Goal: Navigation & Orientation: Find specific page/section

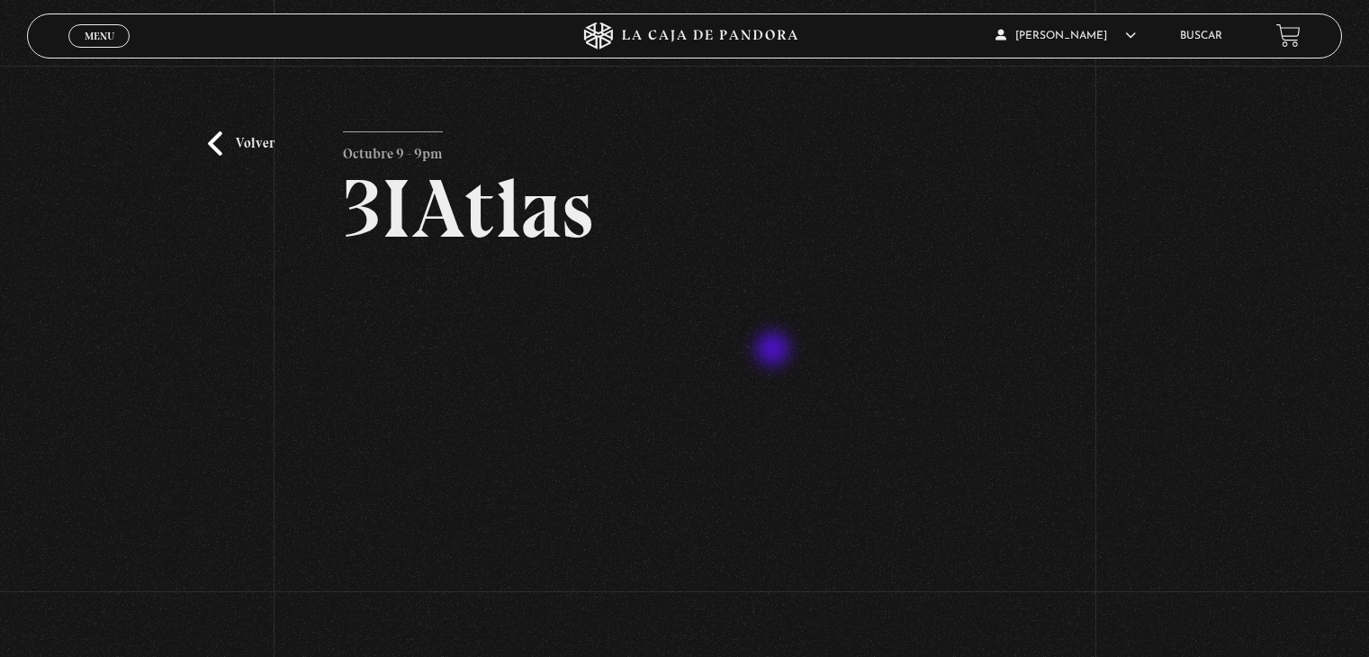
scroll to position [180, 0]
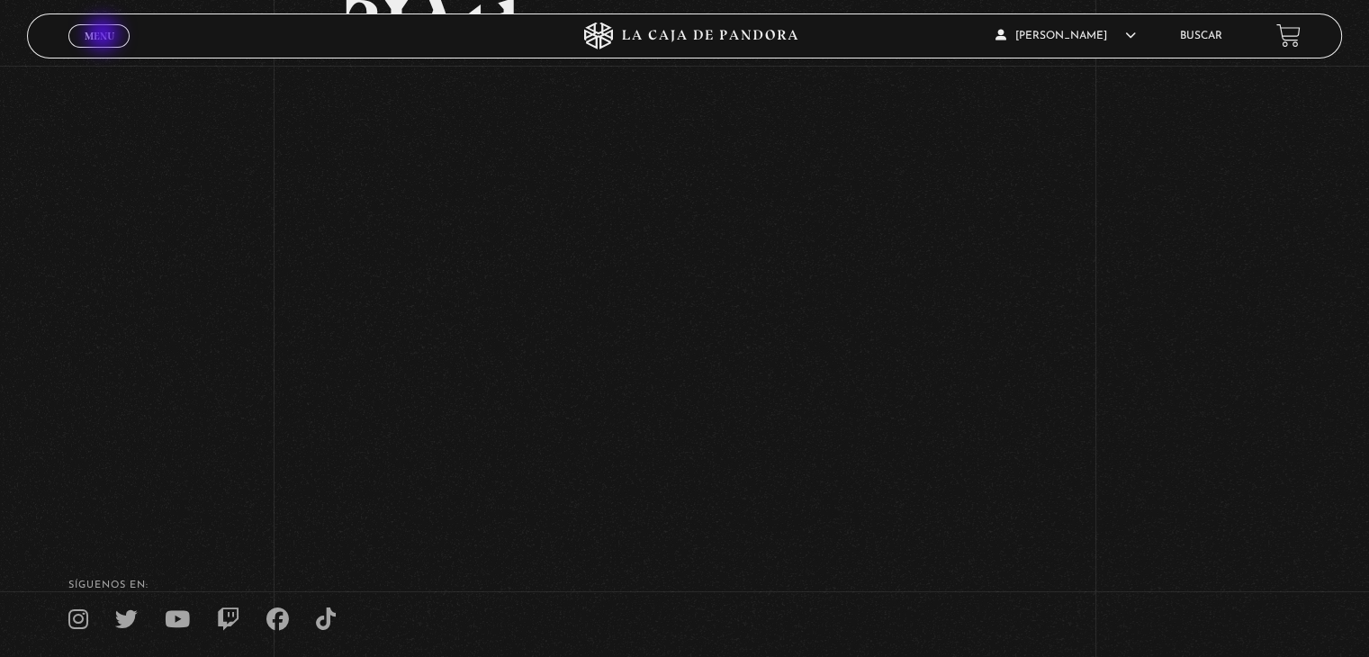
click at [100, 33] on span "Menu" at bounding box center [100, 36] width 30 height 11
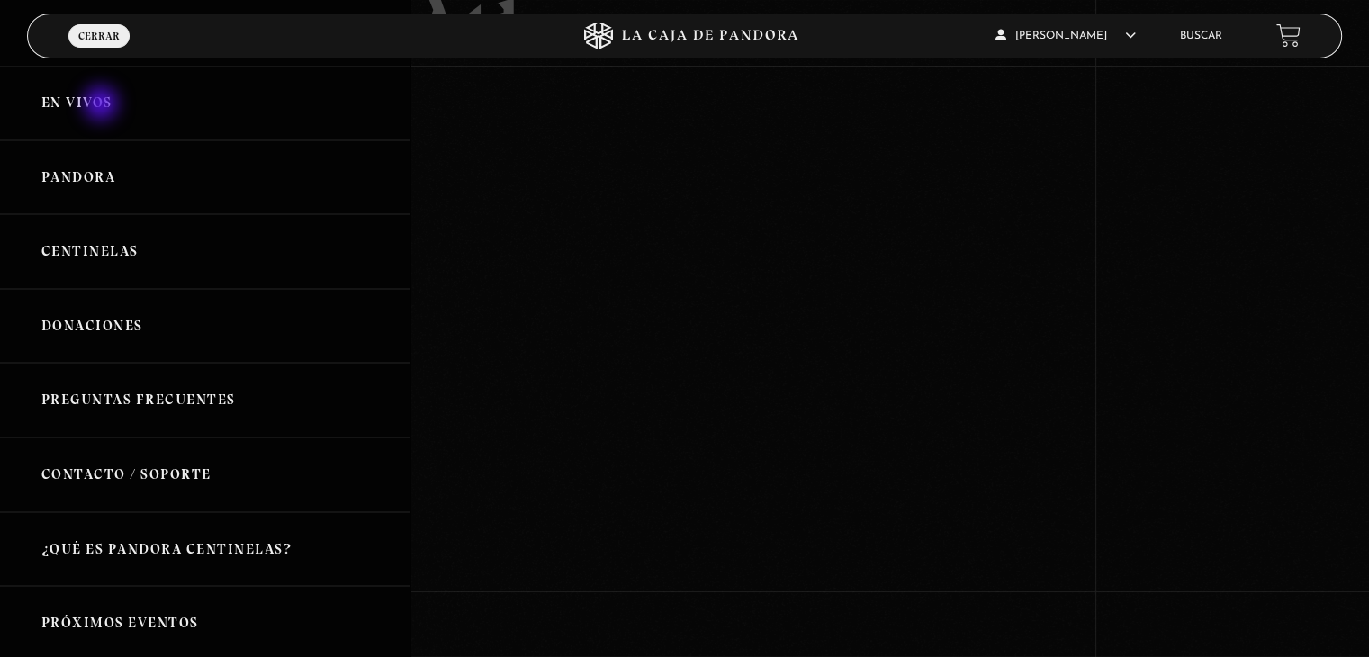
click at [101, 102] on link "En vivos" at bounding box center [205, 103] width 410 height 75
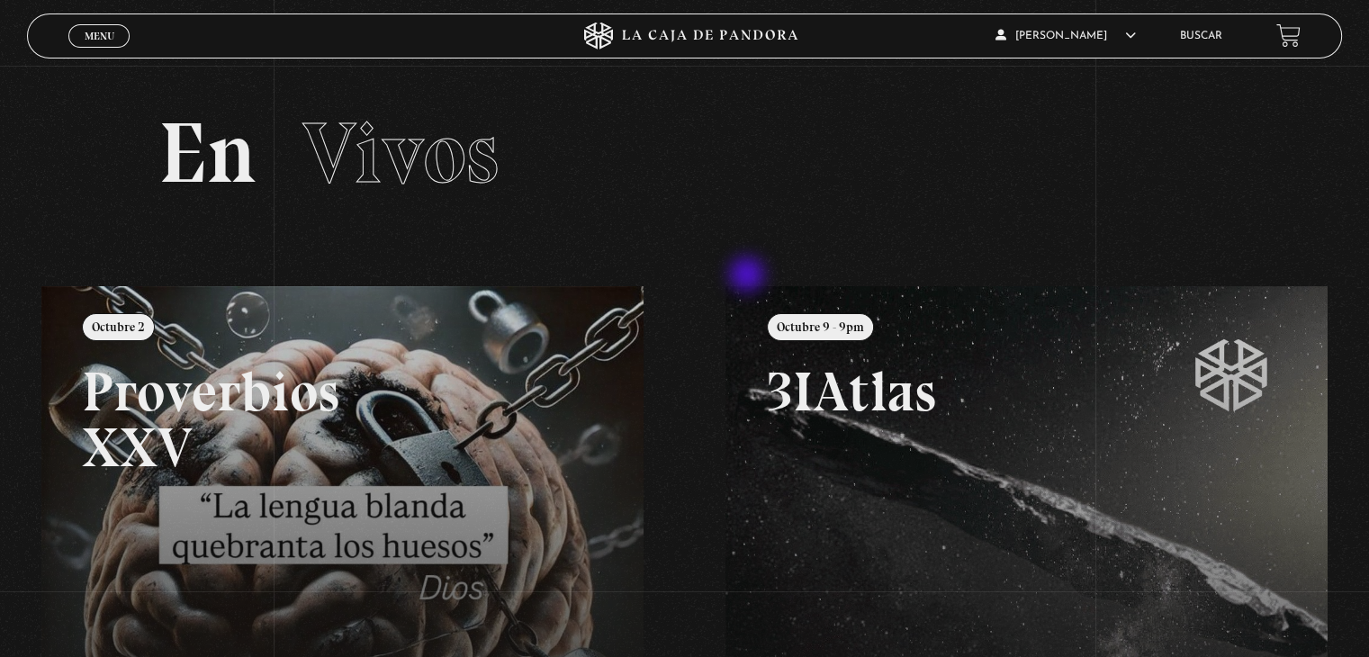
click at [893, 181] on h2 "En Vivos" at bounding box center [683, 153] width 1051 height 85
click at [103, 35] on span "Menu" at bounding box center [100, 36] width 30 height 11
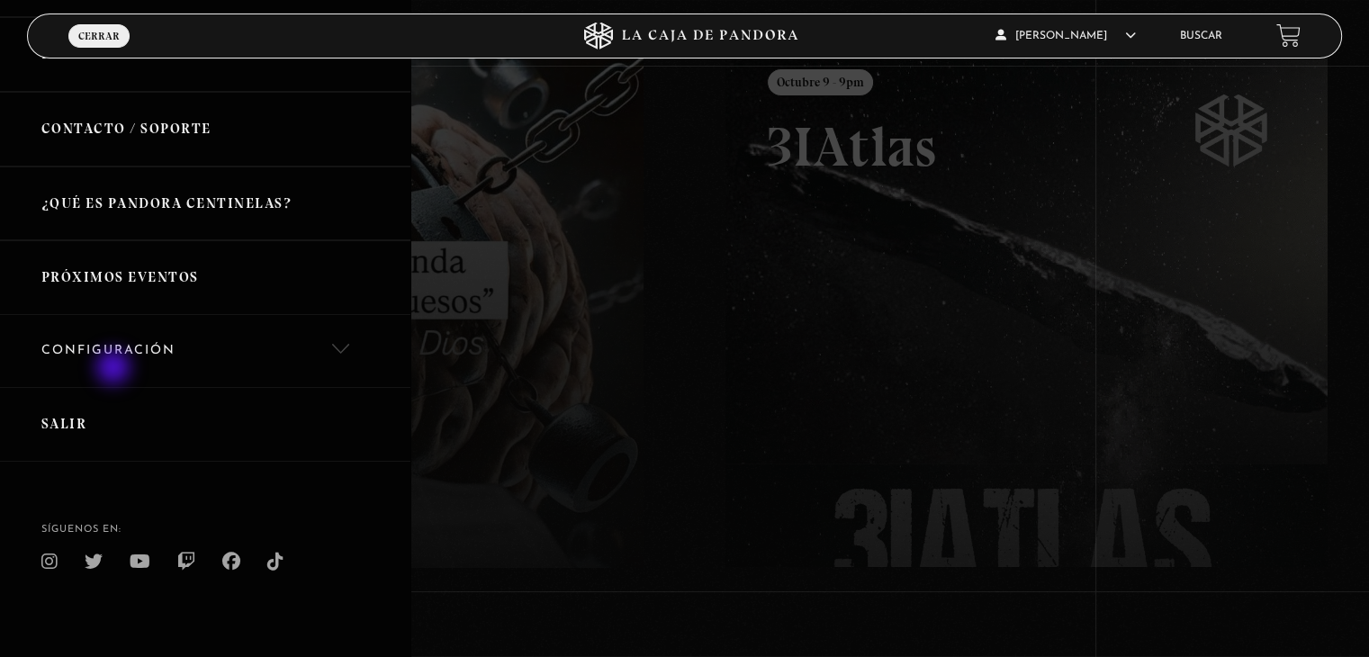
scroll to position [431, 0]
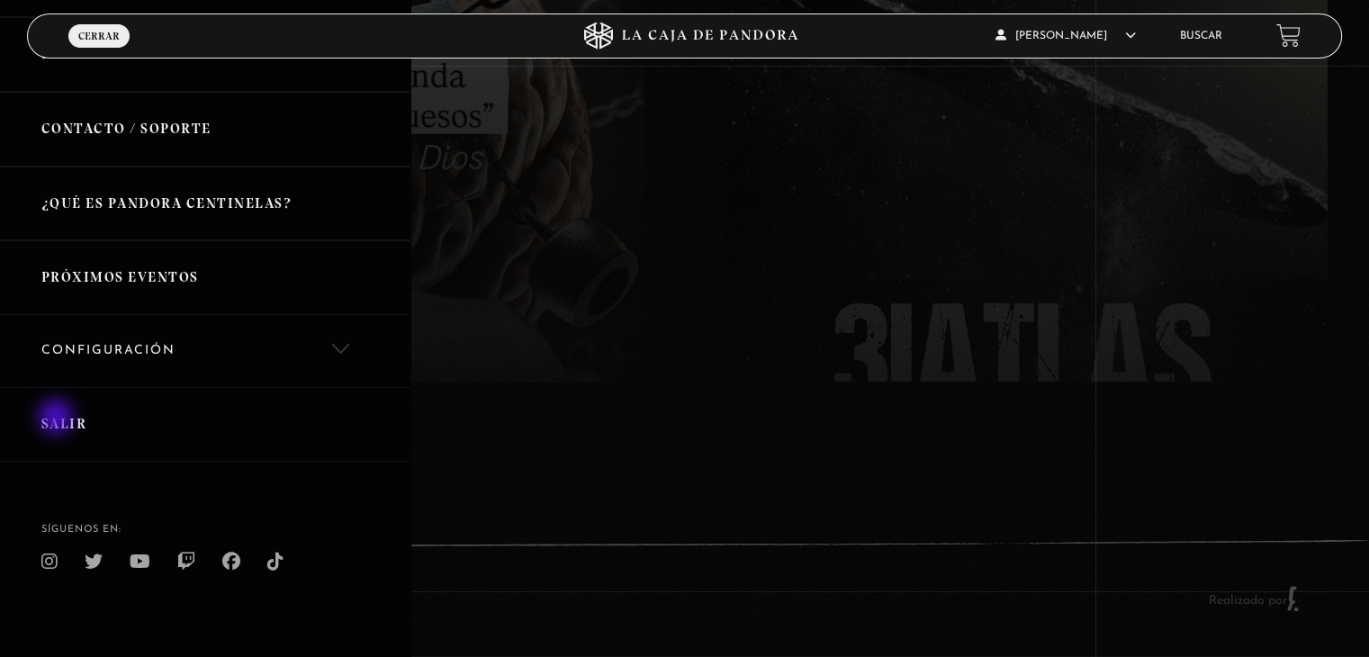
click at [59, 424] on link "Salir" at bounding box center [205, 424] width 410 height 75
